Goal: Transaction & Acquisition: Subscribe to service/newsletter

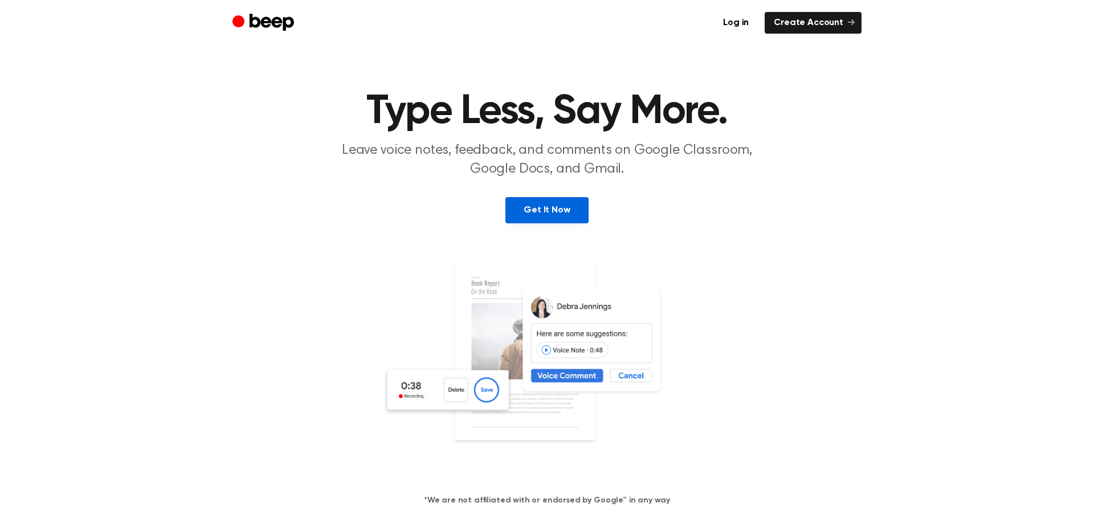
click at [533, 205] on link "Get It Now" at bounding box center [546, 210] width 83 height 26
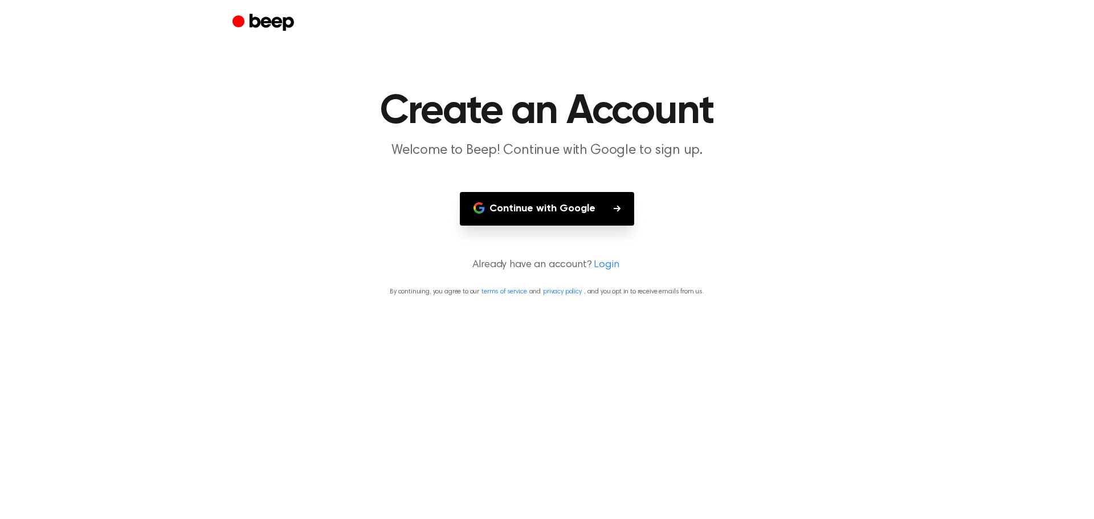
click at [515, 215] on button "Continue with Google" at bounding box center [547, 209] width 174 height 34
click at [579, 209] on button "Continue with Google" at bounding box center [547, 209] width 174 height 34
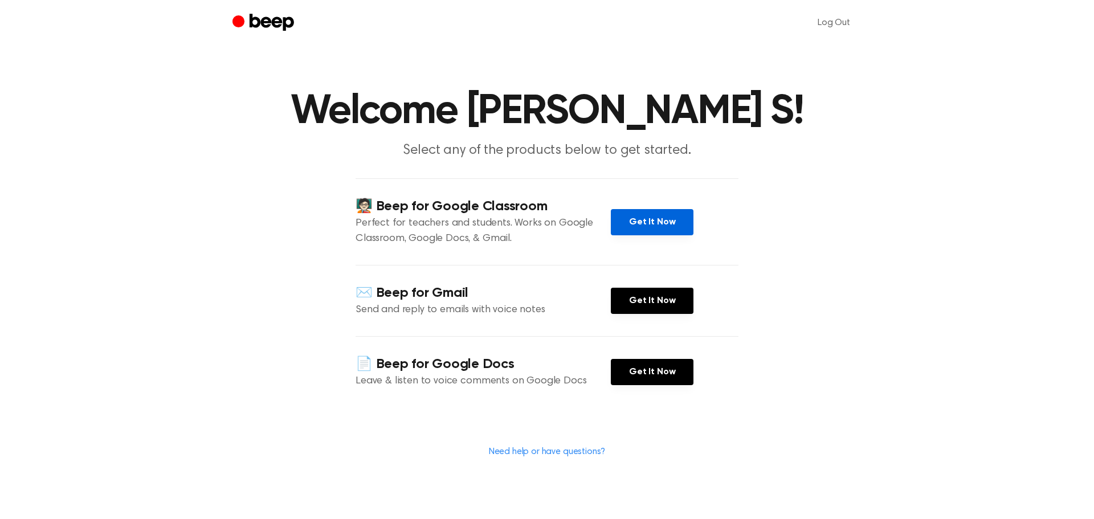
click at [650, 211] on link "Get It Now" at bounding box center [652, 222] width 83 height 26
